Goal: Task Accomplishment & Management: Use online tool/utility

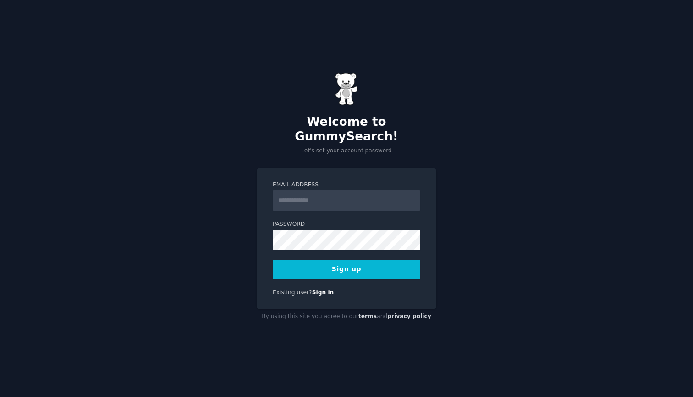
scroll to position [0, 0]
click at [332, 190] on input "Email Address" at bounding box center [347, 200] width 148 height 20
type input "**********"
click at [375, 259] on button "Sign up" at bounding box center [347, 268] width 148 height 19
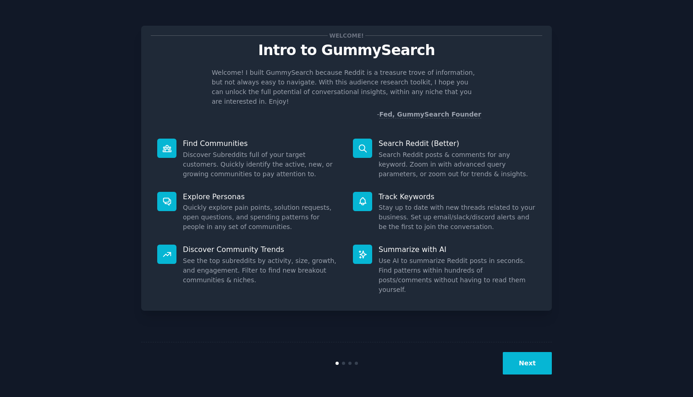
click at [536, 361] on button "Next" at bounding box center [527, 363] width 49 height 22
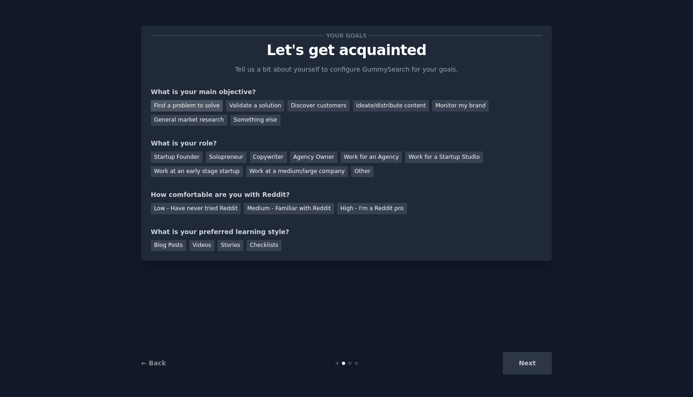
click at [183, 108] on div "Find a problem to solve" at bounding box center [187, 105] width 72 height 11
click at [379, 107] on div "Ideate/distribute content" at bounding box center [391, 105] width 76 height 11
click at [224, 155] on div "Solopreneur" at bounding box center [226, 156] width 40 height 11
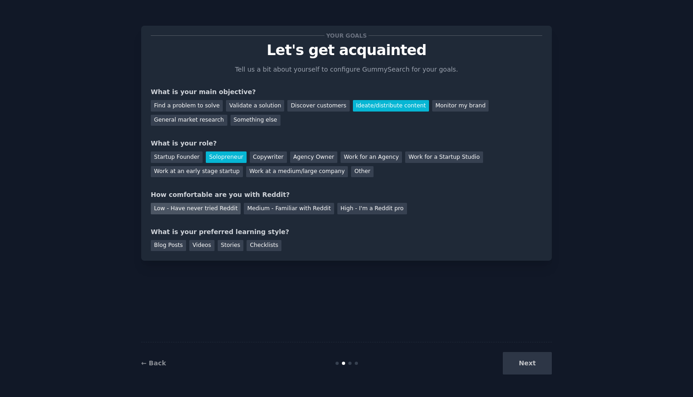
click at [188, 210] on div "Low - Have never tried Reddit" at bounding box center [196, 208] width 90 height 11
click at [274, 237] on div "Blog Posts Videos Stories Checklists" at bounding box center [347, 244] width 392 height 15
click at [175, 245] on div "Blog Posts" at bounding box center [168, 245] width 35 height 11
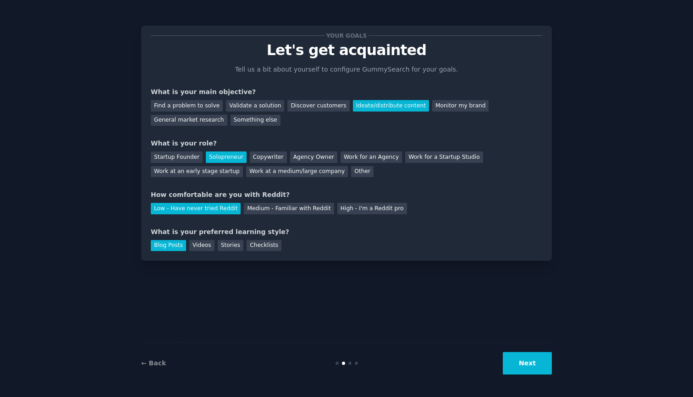
drag, startPoint x: 206, startPoint y: 243, endPoint x: 312, endPoint y: 264, distance: 108.0
click at [206, 243] on div "Videos" at bounding box center [201, 245] width 25 height 11
click at [176, 242] on div "Blog Posts" at bounding box center [168, 245] width 35 height 11
click at [534, 362] on button "Next" at bounding box center [527, 363] width 49 height 22
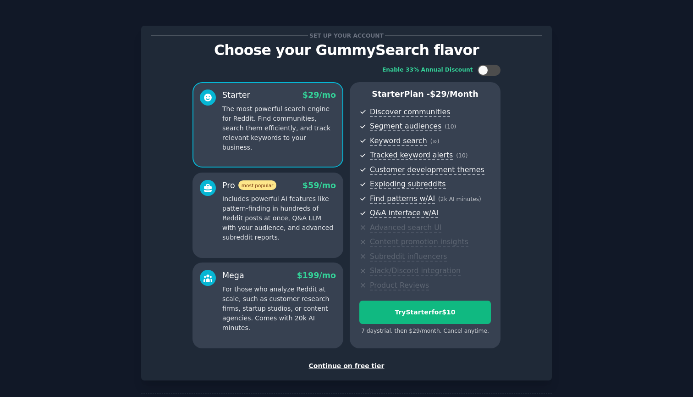
click at [363, 361] on div "Continue on free tier" at bounding box center [347, 366] width 392 height 10
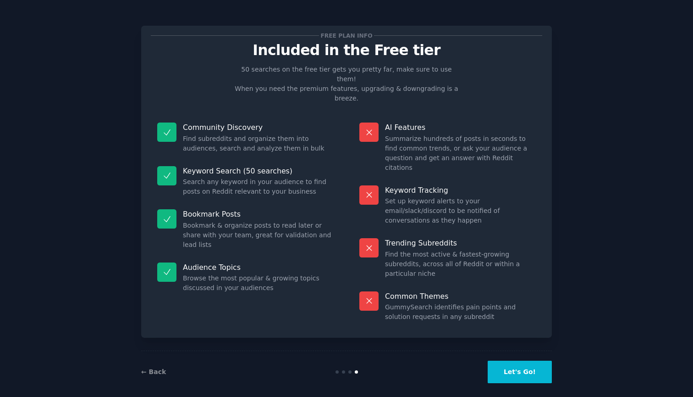
click at [531, 364] on button "Let's Go!" at bounding box center [520, 371] width 64 height 22
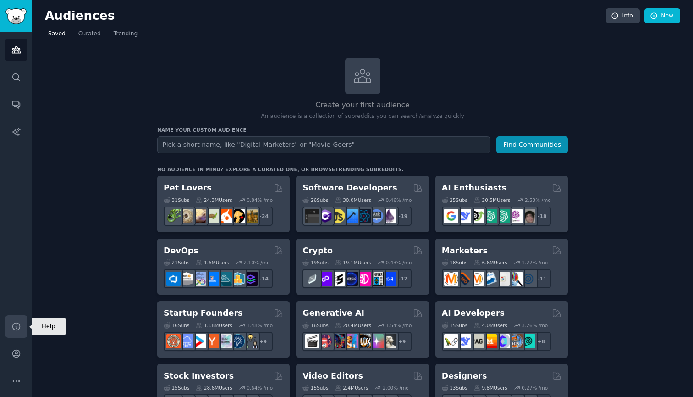
click at [16, 326] on icon "Sidebar" at bounding box center [16, 326] width 10 height 10
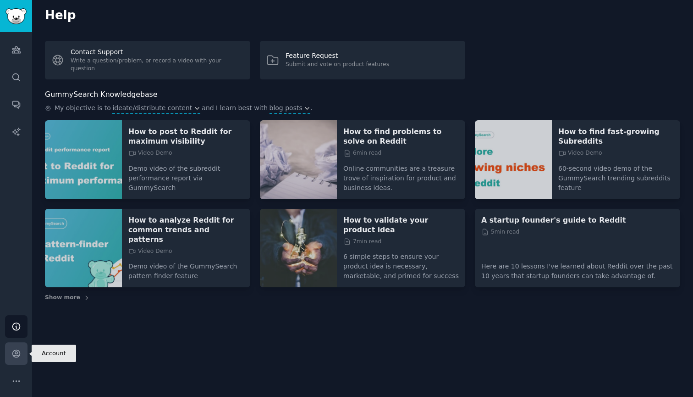
click at [17, 349] on icon "Sidebar" at bounding box center [16, 353] width 10 height 10
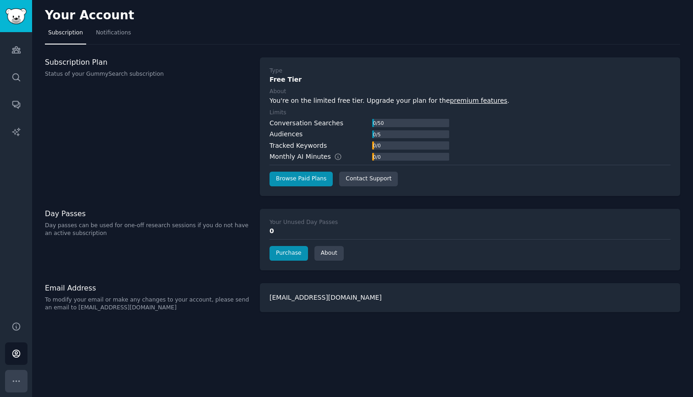
click at [19, 376] on icon "Sidebar" at bounding box center [16, 381] width 10 height 10
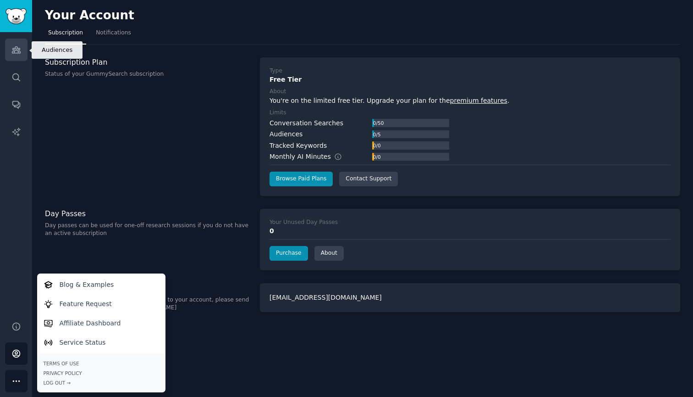
click at [14, 45] on icon "Sidebar" at bounding box center [16, 50] width 10 height 10
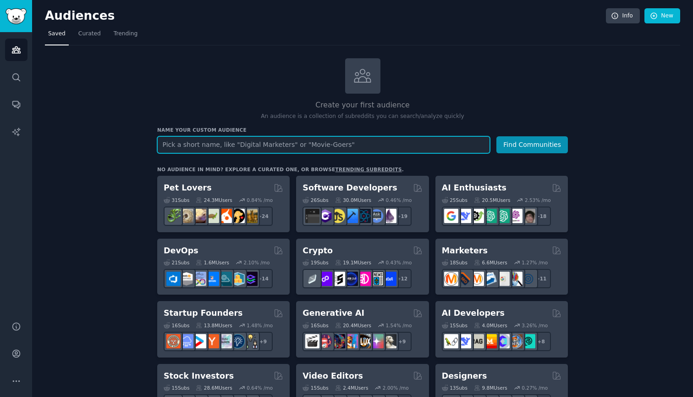
click at [362, 145] on input "text" at bounding box center [323, 144] width 333 height 17
paste input "The Meaningful Movers"
type input "The Meaningful Movers"
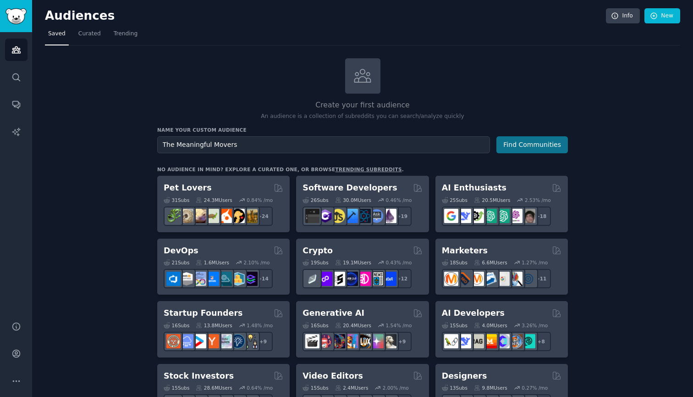
click at [523, 148] on button "Find Communities" at bounding box center [533, 144] width 72 height 17
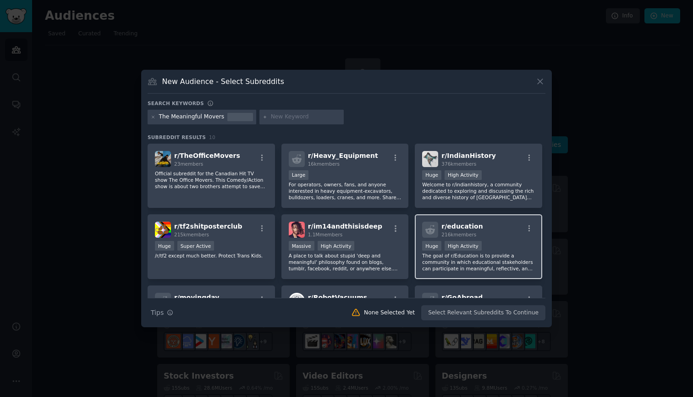
click at [500, 230] on div "r/ education 216k members" at bounding box center [478, 229] width 113 height 16
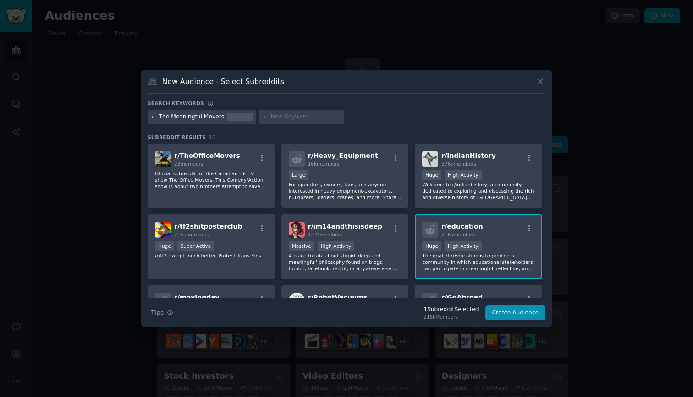
click at [154, 117] on icon at bounding box center [153, 117] width 2 height 2
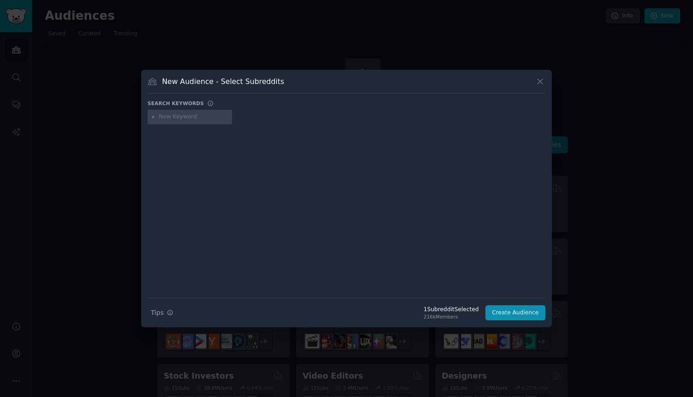
click at [180, 119] on input "text" at bounding box center [194, 117] width 70 height 8
click at [545, 81] on icon at bounding box center [541, 82] width 10 height 10
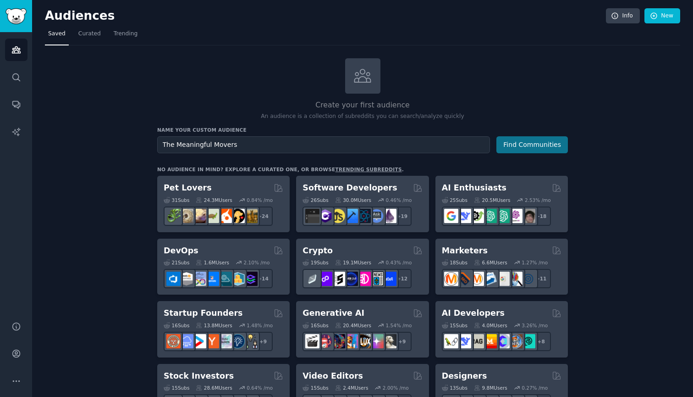
click at [536, 140] on button "Find Communities" at bounding box center [533, 144] width 72 height 17
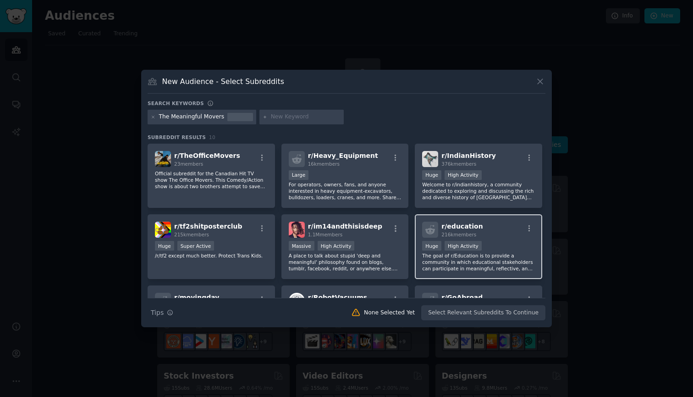
click at [497, 232] on div "r/ education 216k members" at bounding box center [478, 229] width 113 height 16
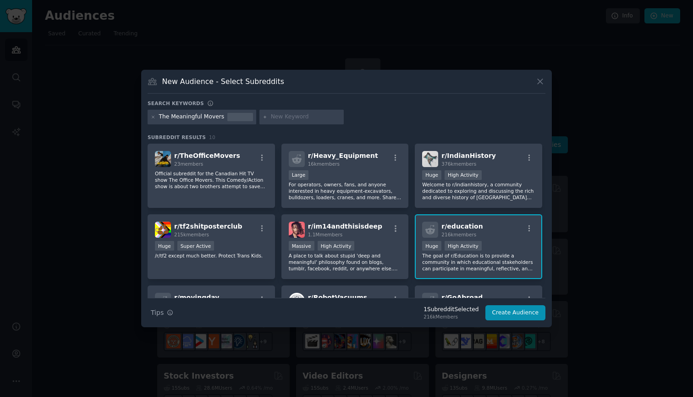
click at [282, 114] on input "text" at bounding box center [306, 117] width 70 height 8
paste input "Career Shifters"
type input "Career Shifters"
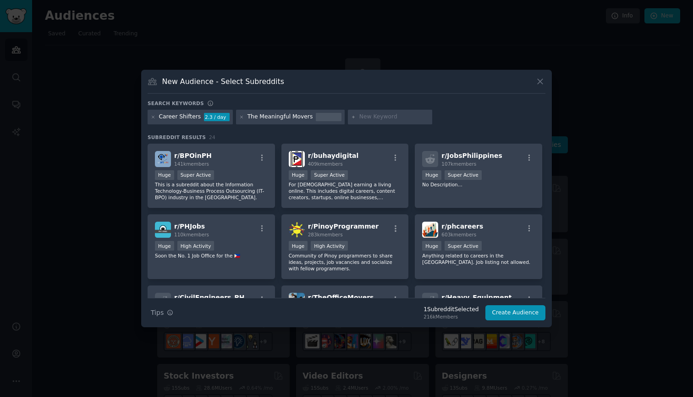
paste input "Life Aligners"
type input "Life Aligners"
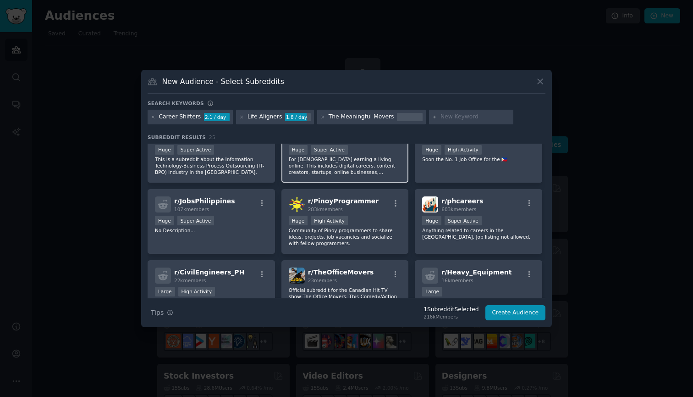
scroll to position [27, 0]
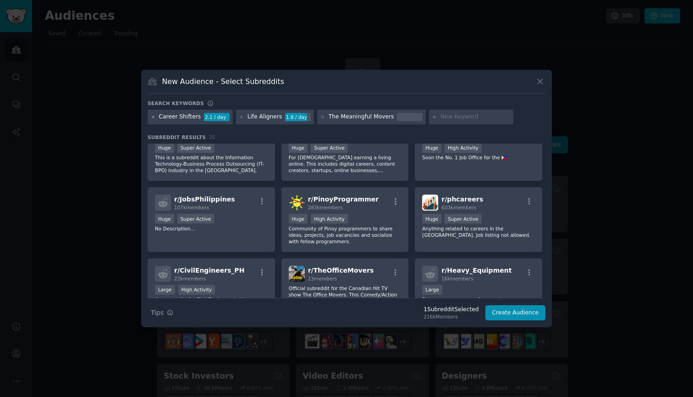
click at [152, 116] on icon at bounding box center [153, 117] width 5 height 5
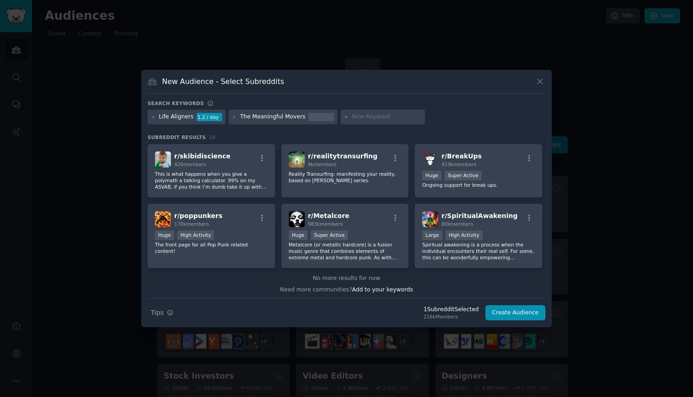
scroll to position [284, 0]
click at [483, 253] on p "Spiritual awakening is a process when the individual encounters their real self…" at bounding box center [478, 249] width 113 height 19
click at [513, 314] on button "Create Audience" at bounding box center [516, 313] width 61 height 16
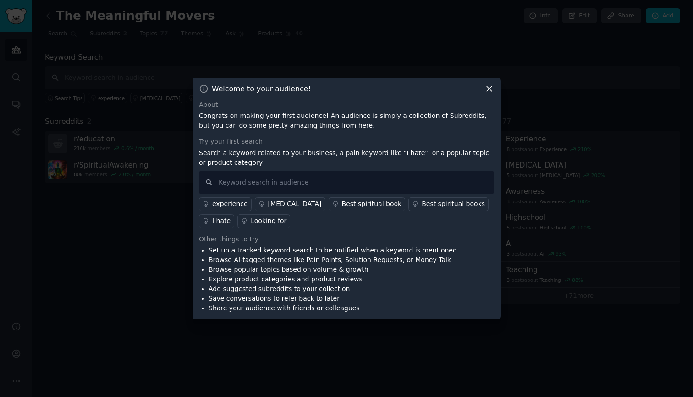
click at [229, 206] on div "experience" at bounding box center [230, 204] width 36 height 10
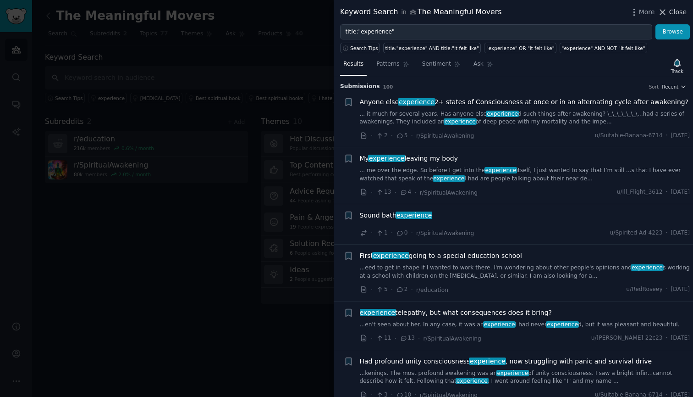
click at [676, 14] on span "Close" at bounding box center [677, 12] width 17 height 10
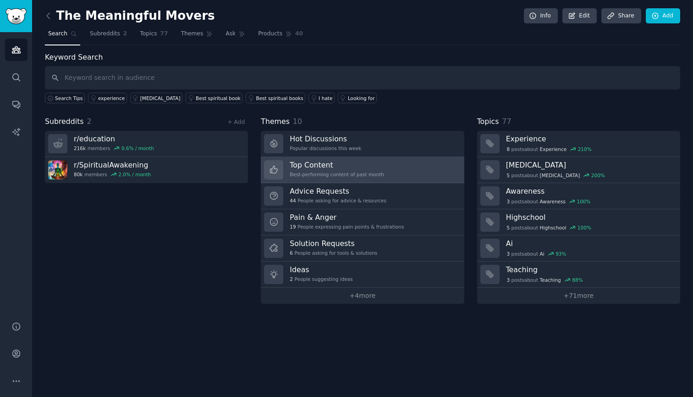
click at [403, 170] on link "Top Content Best-performing content of past month" at bounding box center [362, 170] width 203 height 26
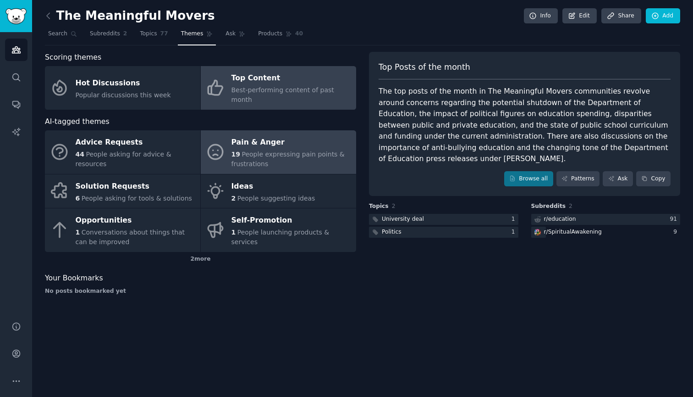
click at [253, 150] on span "People expressing pain points & frustrations" at bounding box center [288, 158] width 113 height 17
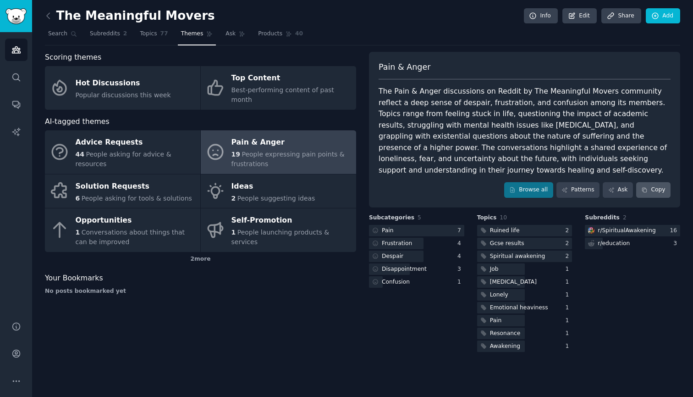
click at [658, 182] on button "Copy" at bounding box center [653, 190] width 34 height 16
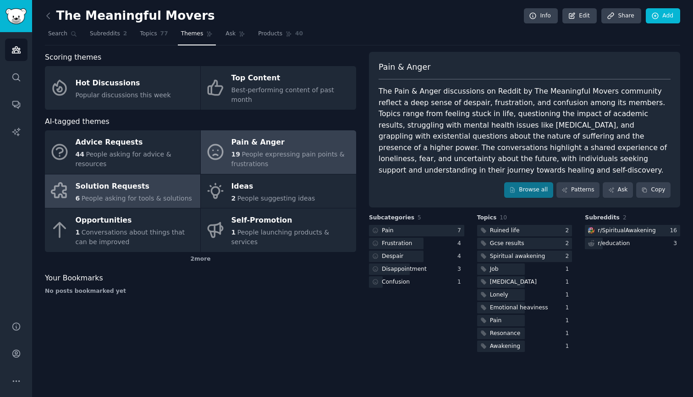
click at [151, 194] on span "People asking for tools & solutions" at bounding box center [137, 197] width 110 height 7
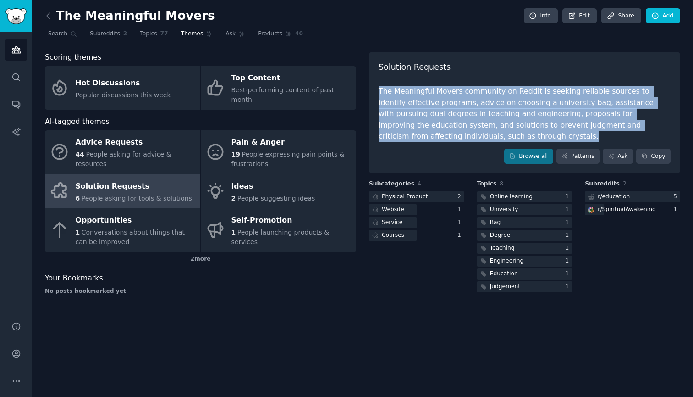
drag, startPoint x: 412, startPoint y: 138, endPoint x: 375, endPoint y: 89, distance: 61.8
click at [375, 89] on div "Solution Requests The Meaningful Movers community on Reddit is seeking reliable…" at bounding box center [524, 113] width 311 height 122
copy div "The Meaningful Movers community on Reddit is seeking reliable sources to identi…"
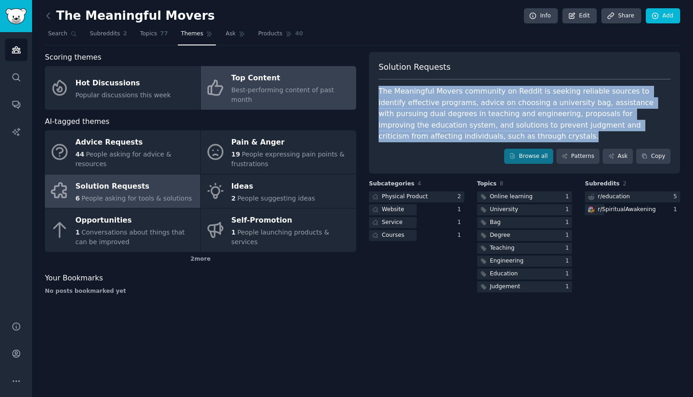
click at [283, 86] on span "Best-performing content of past month" at bounding box center [283, 94] width 103 height 17
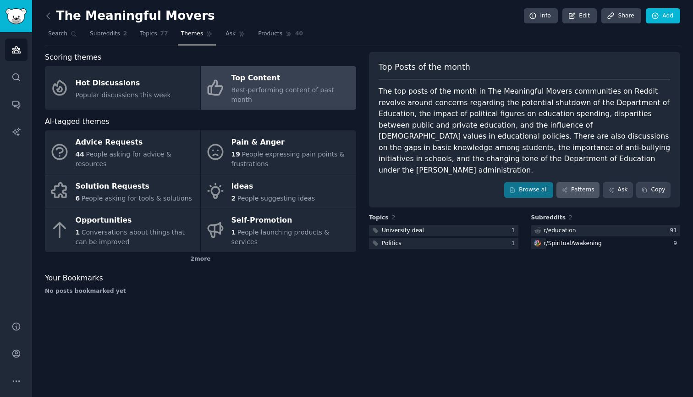
click at [578, 182] on link "Patterns" at bounding box center [578, 190] width 43 height 16
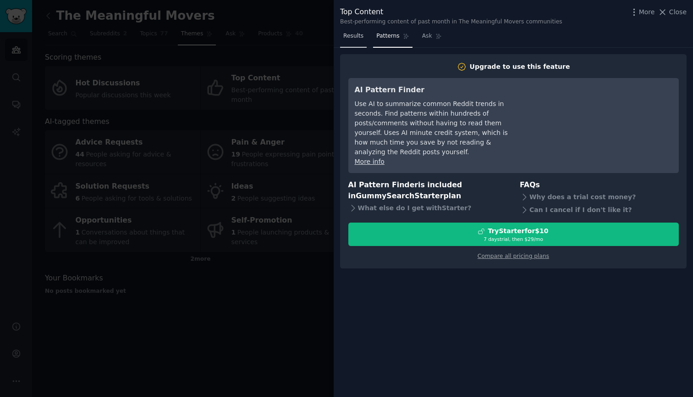
click at [348, 33] on span "Results" at bounding box center [353, 36] width 20 height 8
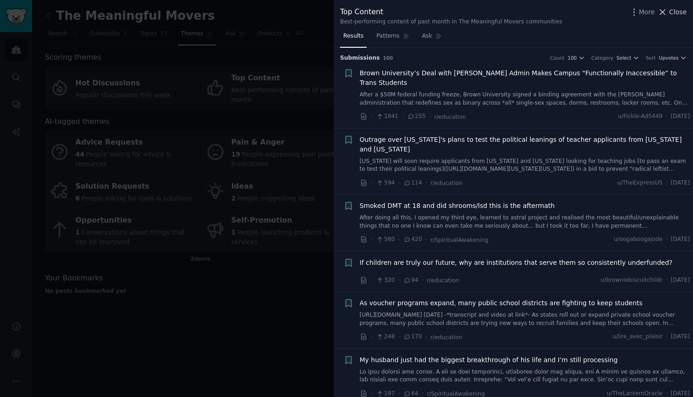
click at [673, 11] on span "Close" at bounding box center [677, 12] width 17 height 10
